Goal: Use online tool/utility: Utilize a website feature to perform a specific function

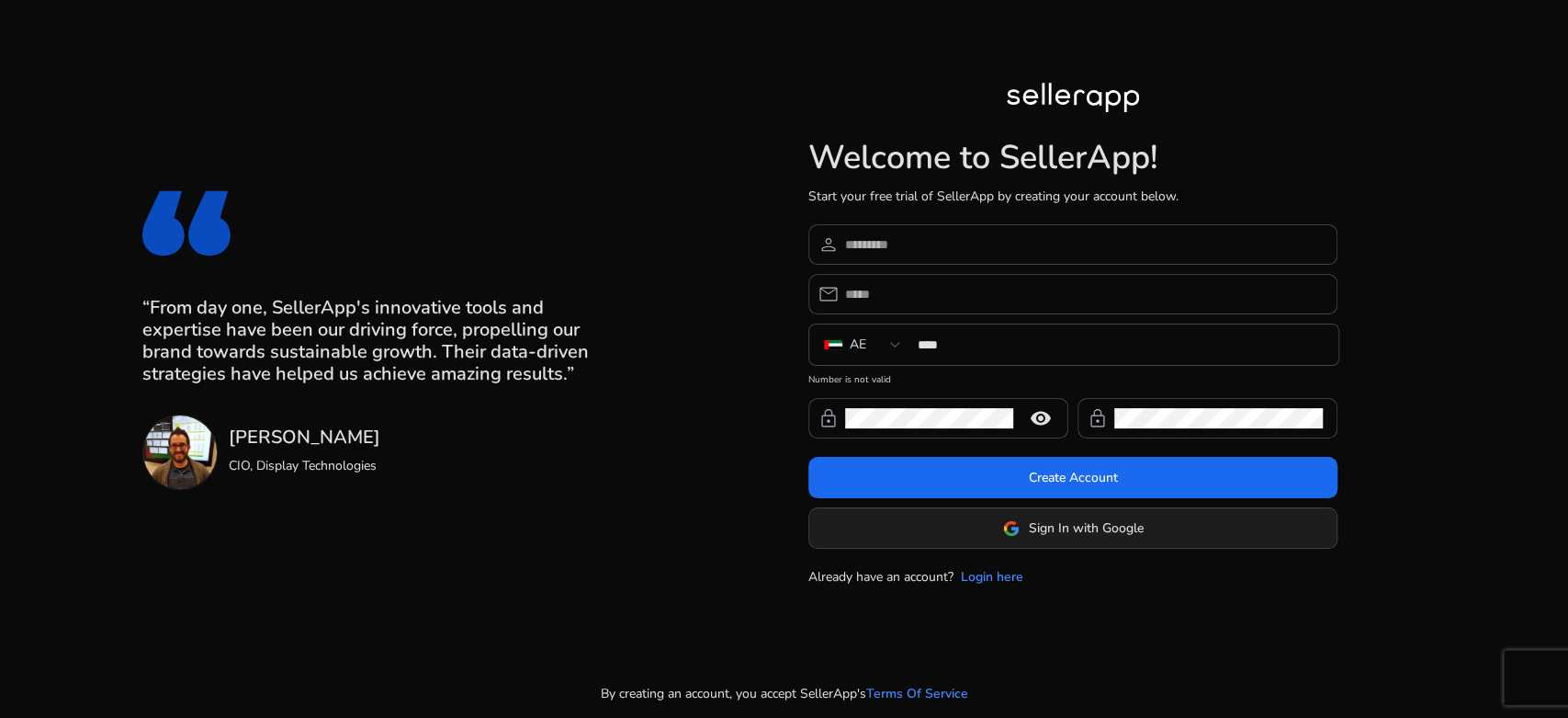
click at [984, 529] on span at bounding box center [1073, 529] width 527 height 44
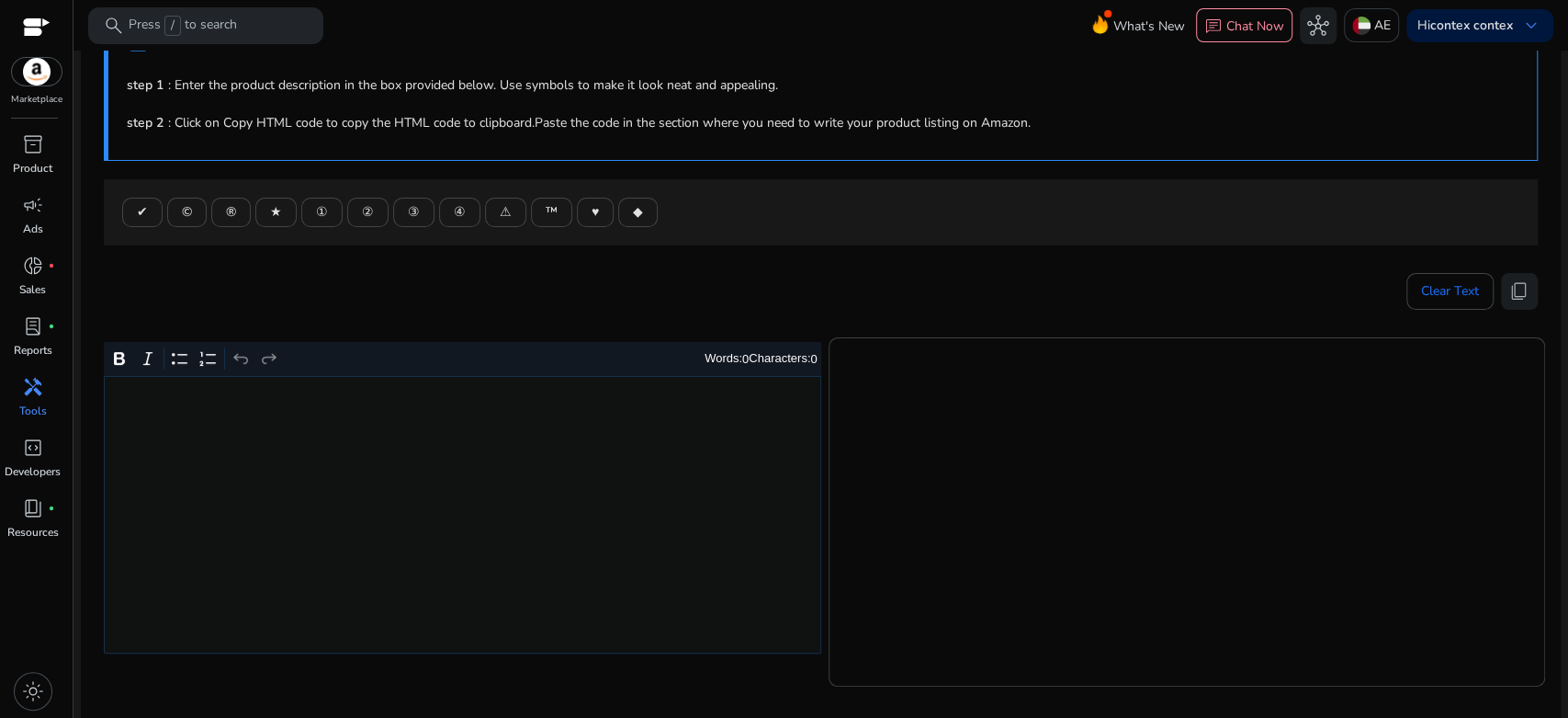
scroll to position [306, 0]
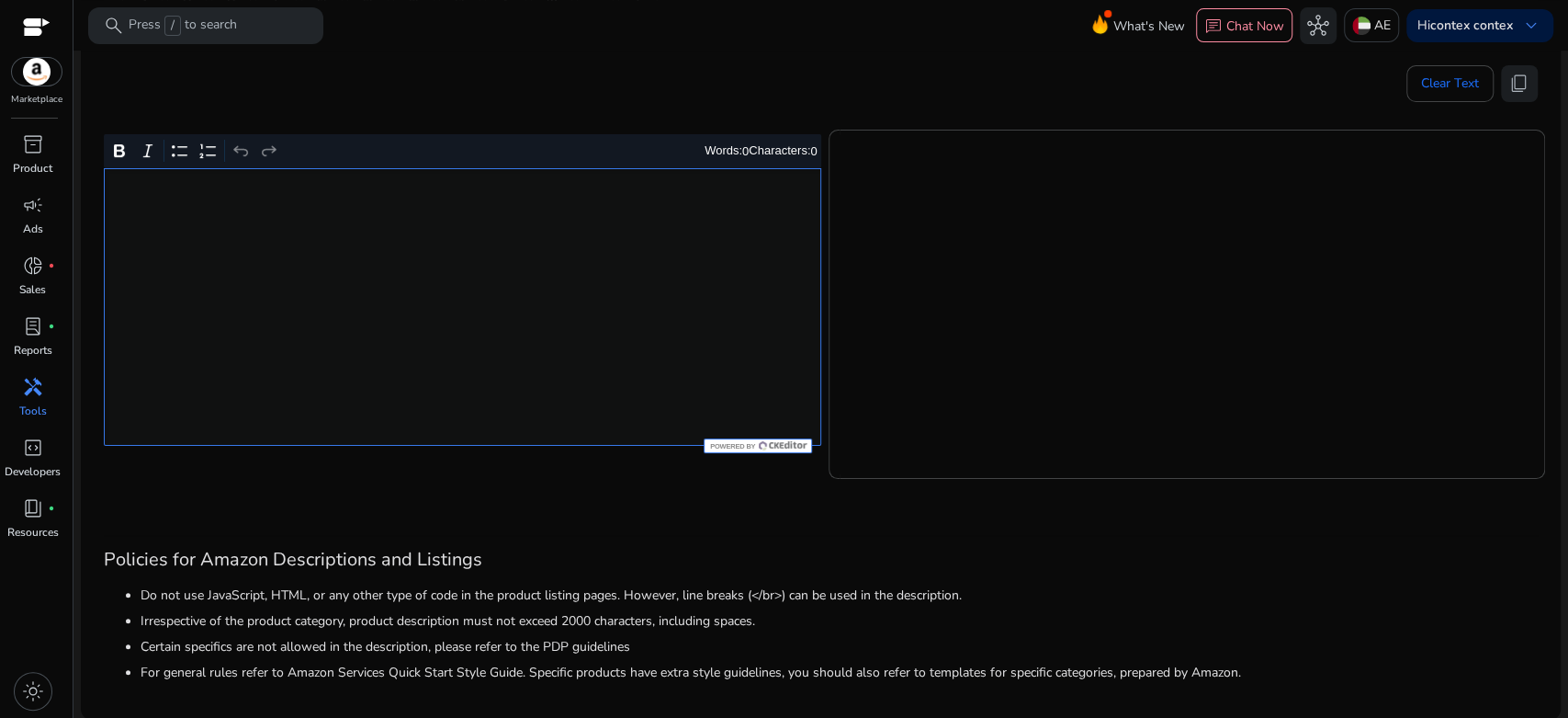
click at [536, 403] on div "Rich Text Editor. Editing area: main. Press Alt+0 for help." at bounding box center [462, 306] width 718 height 277
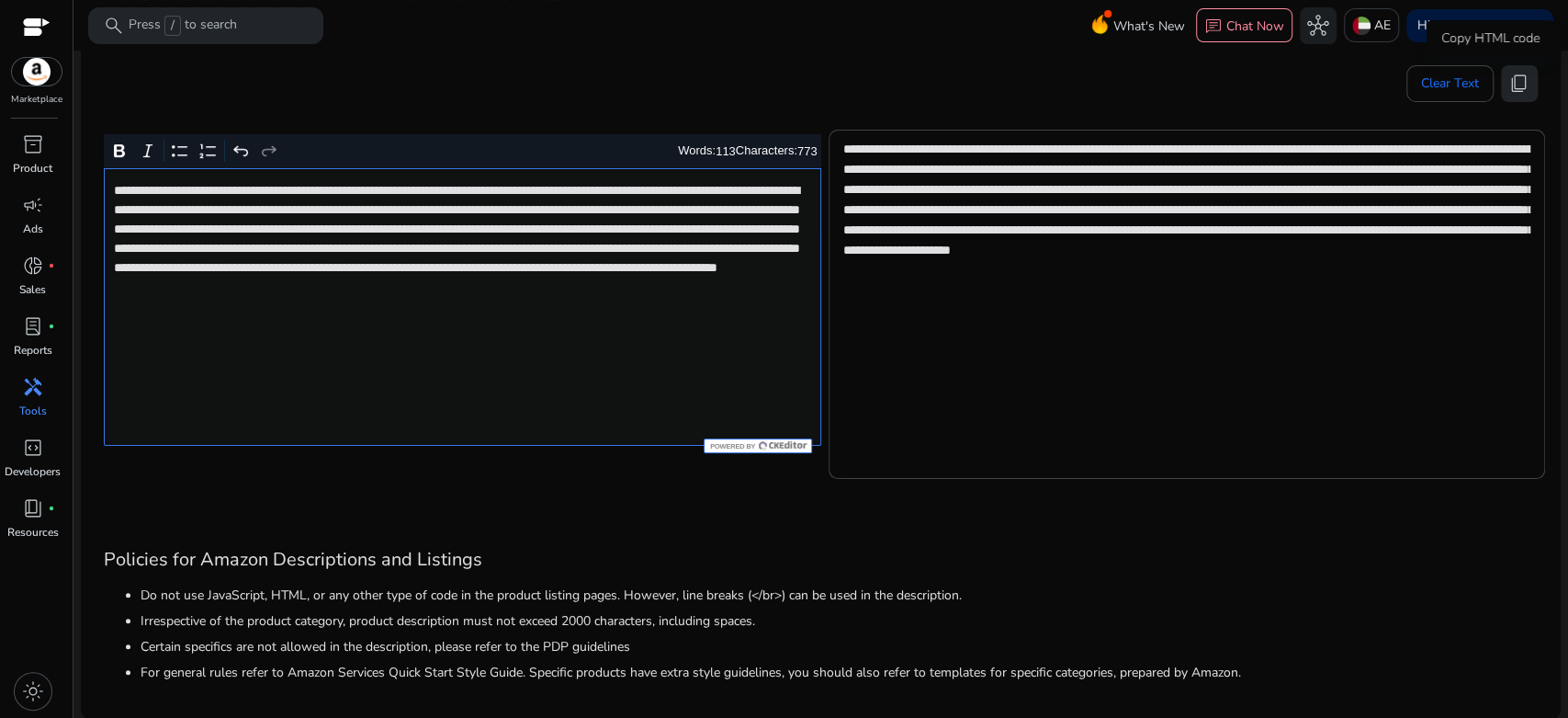
click at [1508, 86] on span "content_copy" at bounding box center [1519, 83] width 22 height 22
click at [1513, 86] on span "content_copy" at bounding box center [1519, 83] width 22 height 22
click at [1508, 88] on span "content_copy" at bounding box center [1519, 83] width 22 height 22
click at [1514, 96] on button "content_copy" at bounding box center [1520, 84] width 37 height 37
click at [1508, 85] on span "content_copy" at bounding box center [1519, 83] width 22 height 22
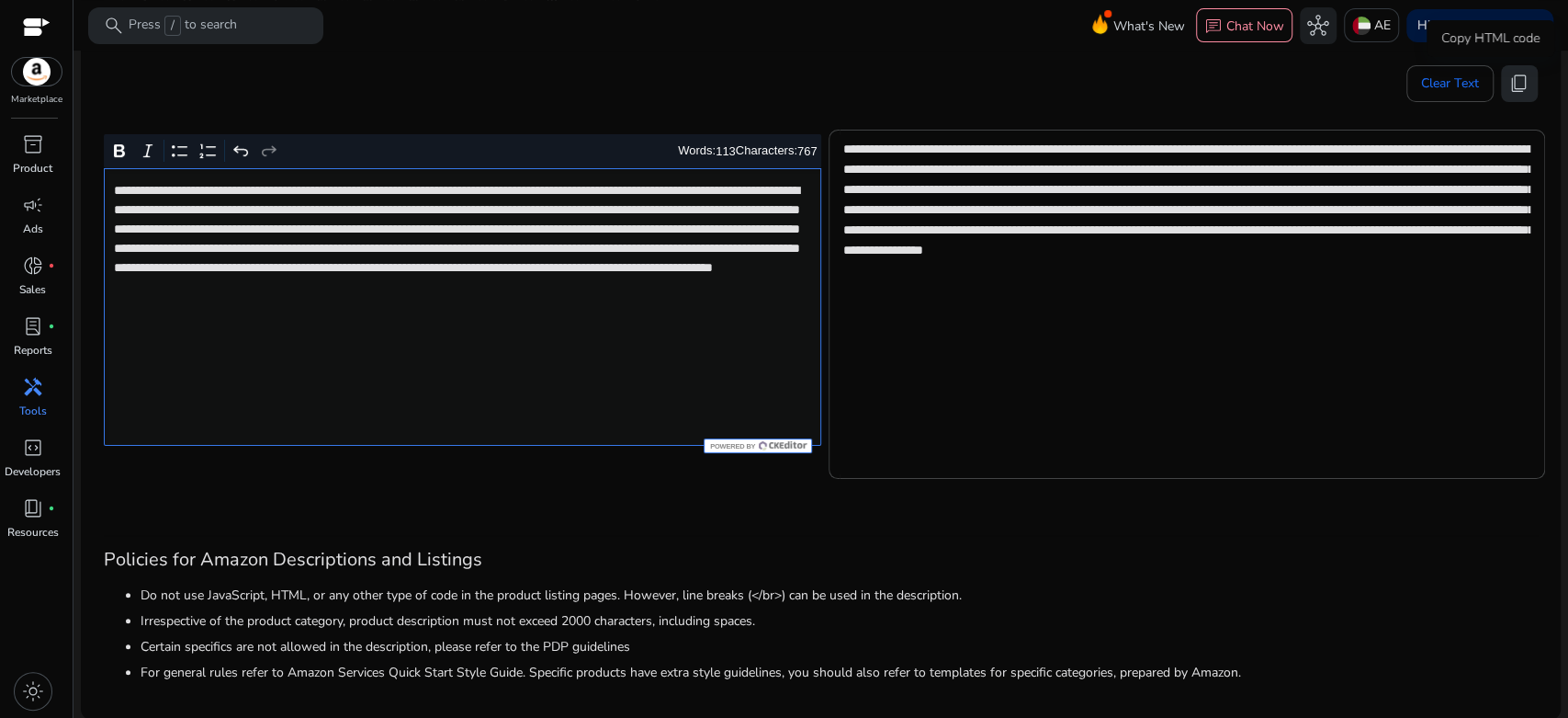
click at [1508, 85] on span "content_copy" at bounding box center [1519, 83] width 22 height 22
click at [1509, 86] on span "content_copy" at bounding box center [1519, 83] width 22 height 22
click at [1512, 78] on span "content_copy" at bounding box center [1519, 83] width 22 height 22
click at [1508, 84] on span "content_copy" at bounding box center [1519, 83] width 22 height 22
click at [1519, 92] on span "content_copy" at bounding box center [1519, 83] width 22 height 22
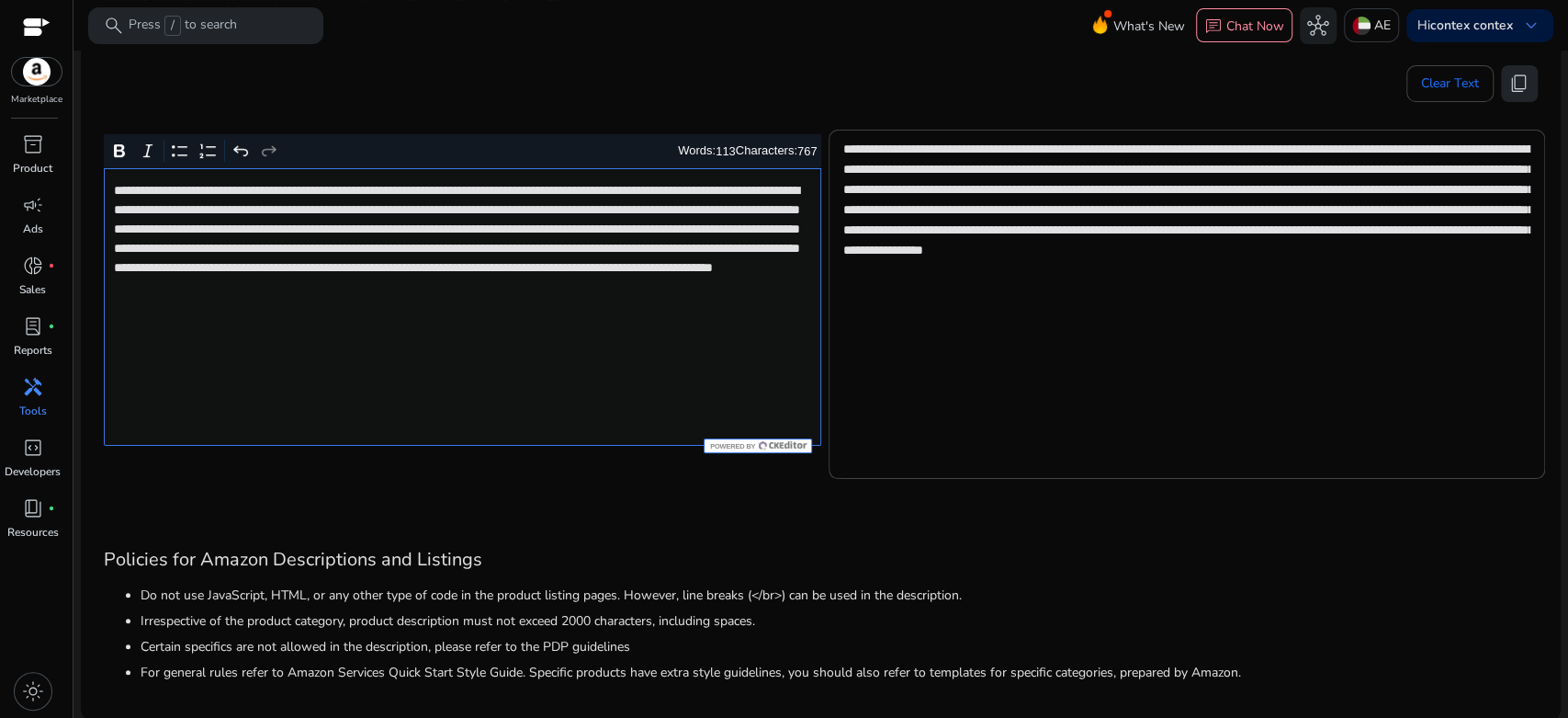
click at [1511, 84] on span "content_copy" at bounding box center [1519, 83] width 22 height 22
click at [1509, 79] on span "content_copy" at bounding box center [1519, 83] width 22 height 22
click at [1510, 80] on span "content_copy" at bounding box center [1519, 83] width 22 height 22
click at [1522, 84] on span "content_copy" at bounding box center [1519, 83] width 22 height 22
click at [1518, 90] on span "content_copy" at bounding box center [1519, 83] width 22 height 22
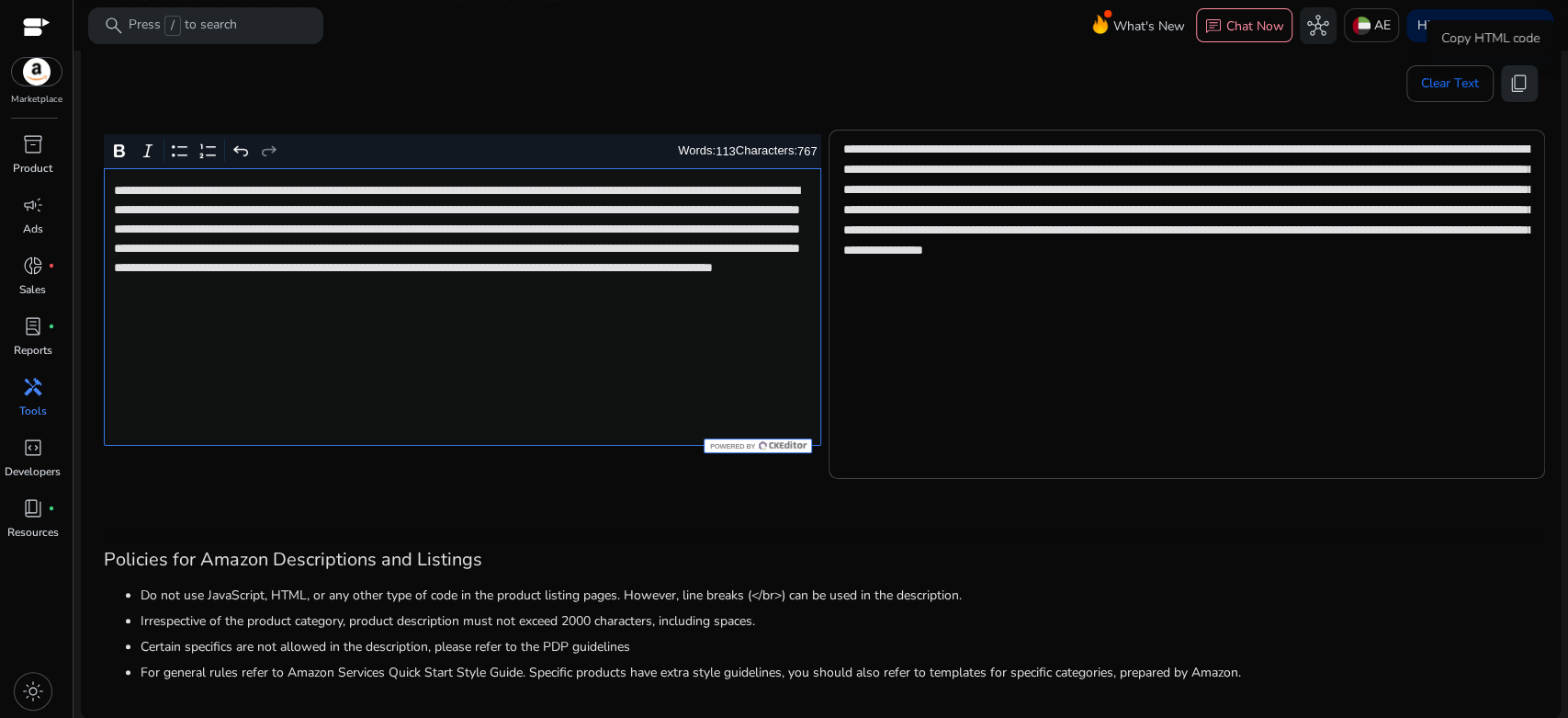
click at [1514, 86] on span "content_copy" at bounding box center [1519, 83] width 22 height 22
type textarea "**********"
click at [1474, 90] on span at bounding box center [1450, 84] width 85 height 44
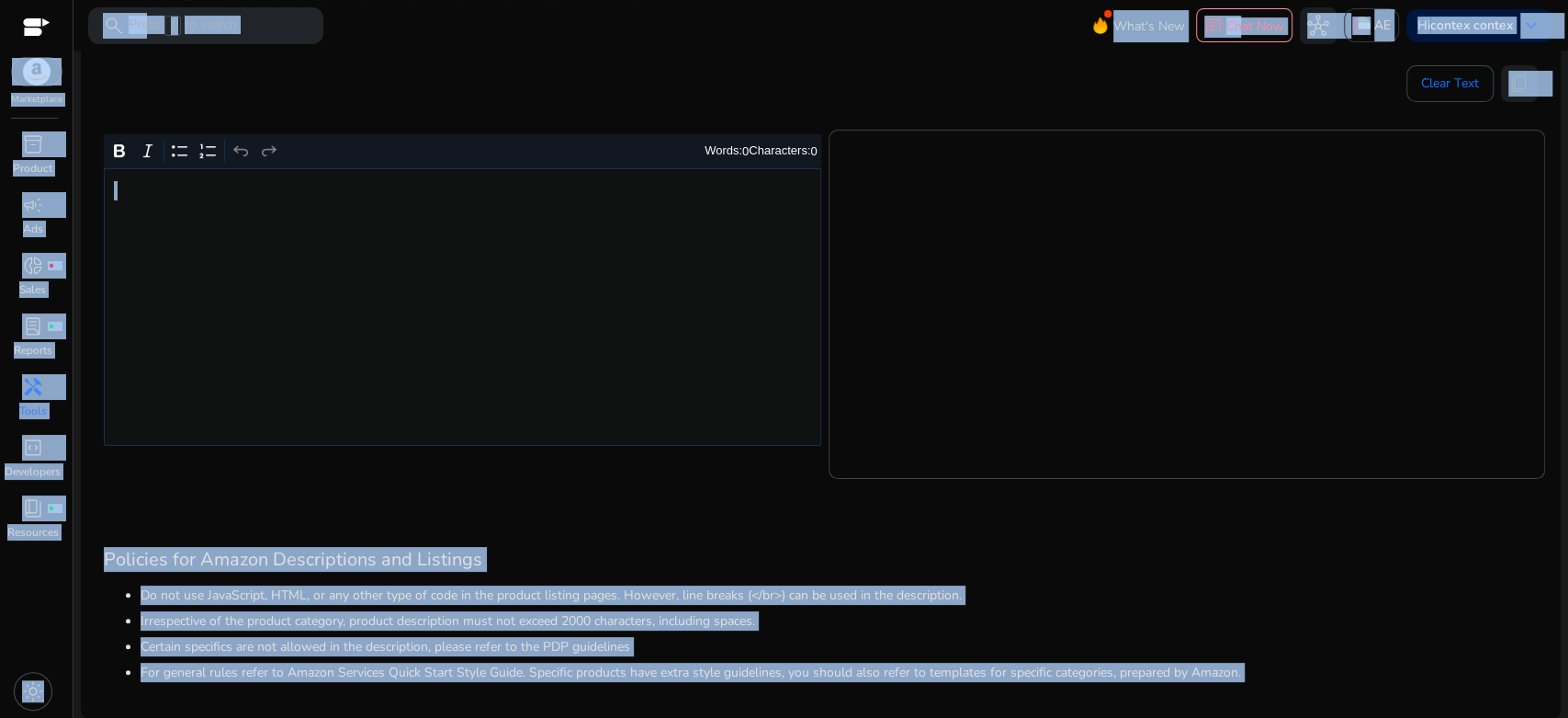
click at [625, 287] on div "Rich Text Editor. Editing area: main. Press Alt+0 for help." at bounding box center [462, 306] width 718 height 277
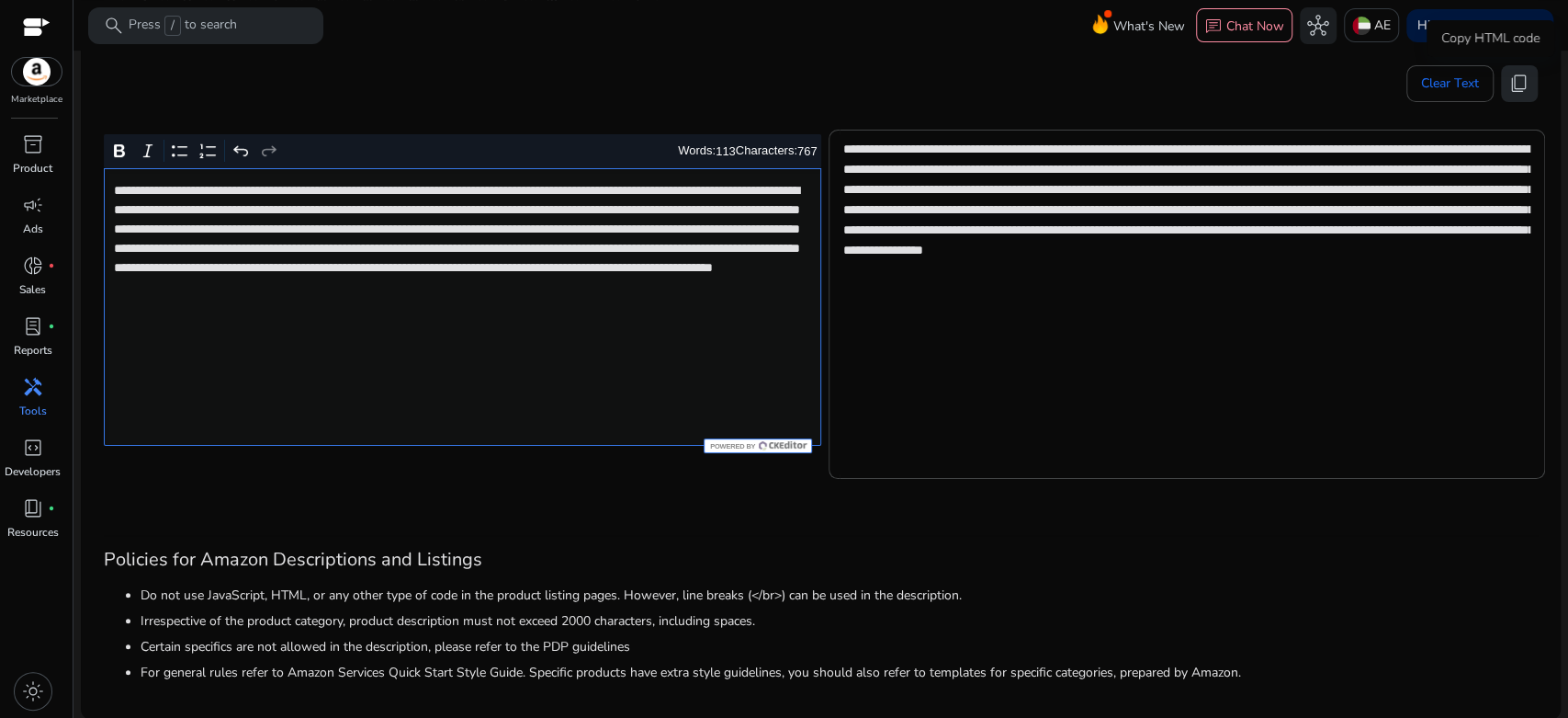
click at [1508, 85] on span "content_copy" at bounding box center [1519, 83] width 22 height 22
click at [1508, 84] on span "content_copy" at bounding box center [1519, 83] width 22 height 22
click at [617, 393] on div "**********" at bounding box center [462, 306] width 718 height 277
type textarea "**********"
click at [1516, 94] on span "content_copy" at bounding box center [1519, 83] width 22 height 22
